Goal: Check status: Check status

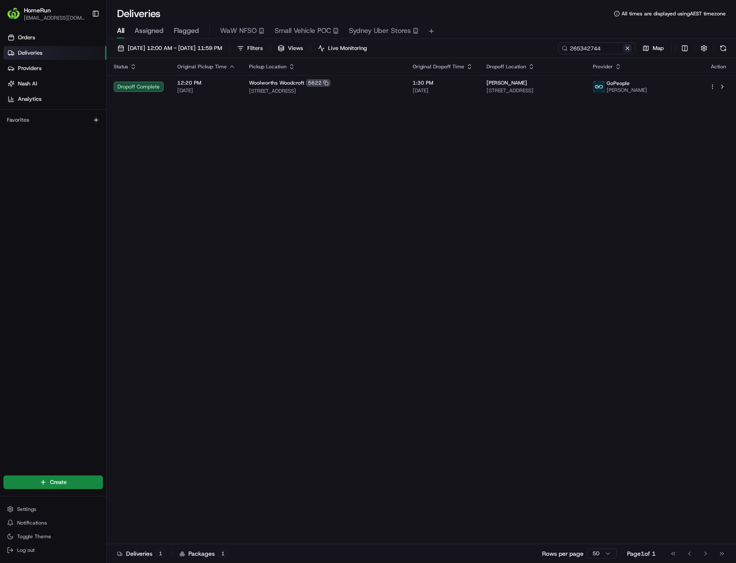
click at [630, 49] on button at bounding box center [627, 48] width 9 height 9
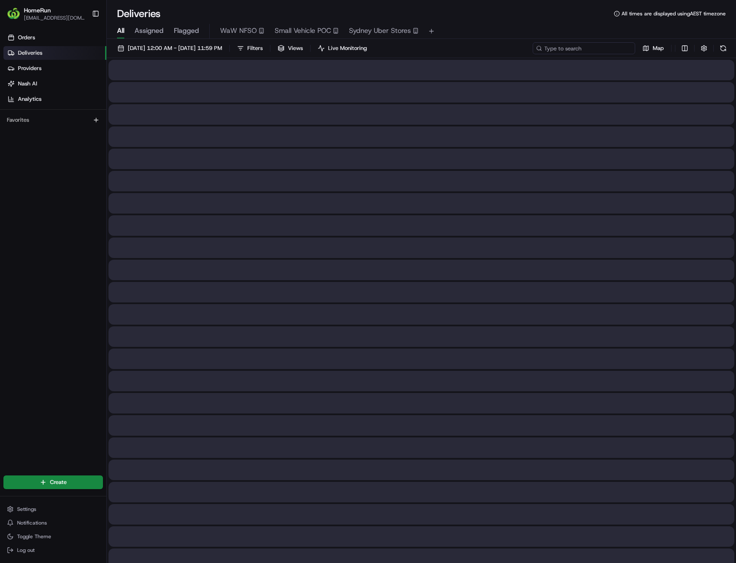
paste input "265470932"
click at [605, 51] on input at bounding box center [584, 48] width 103 height 12
type input "265470932"
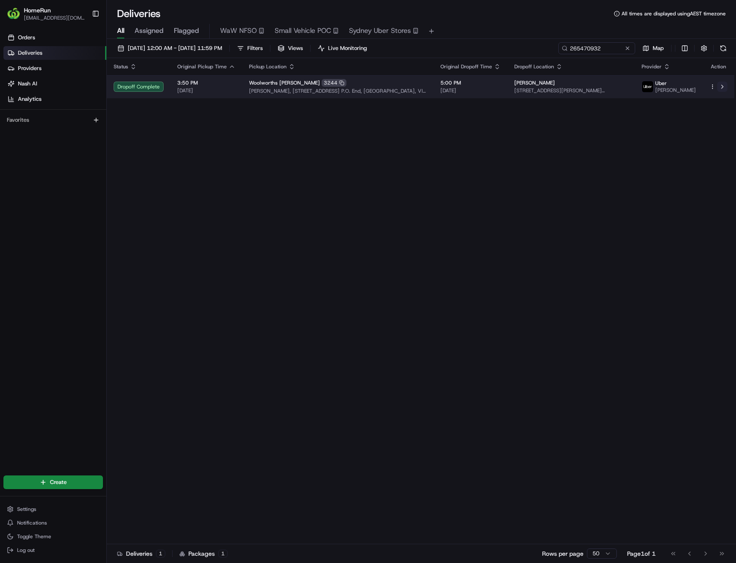
click at [722, 88] on button at bounding box center [723, 87] width 10 height 10
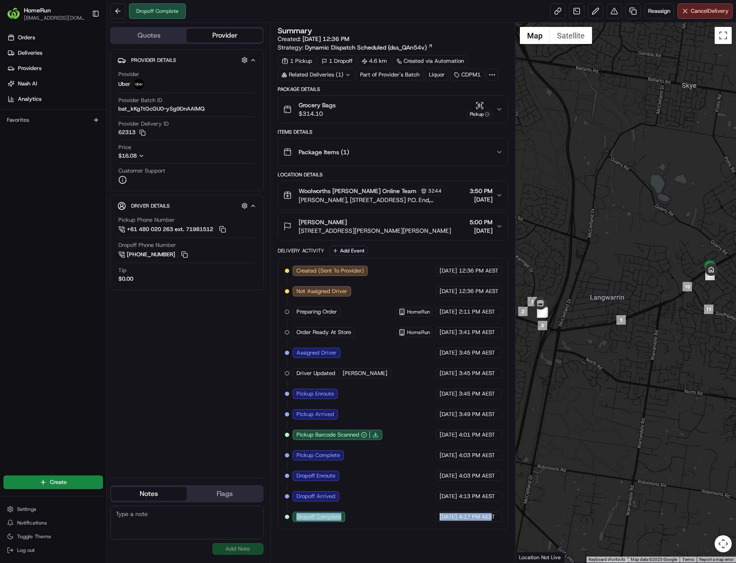
scroll to position [0, 2]
drag, startPoint x: 298, startPoint y: 518, endPoint x: 502, endPoint y: 520, distance: 203.9
click at [501, 520] on div "Created (Sent To Provider) Uber [DATE] 12:36 PM AEST Not Assigned Driver Uber […" at bounding box center [393, 394] width 216 height 256
copy div "Dropoff Complete Uber [DATE] 4:17 PM AEST"
